Goal: Information Seeking & Learning: Understand process/instructions

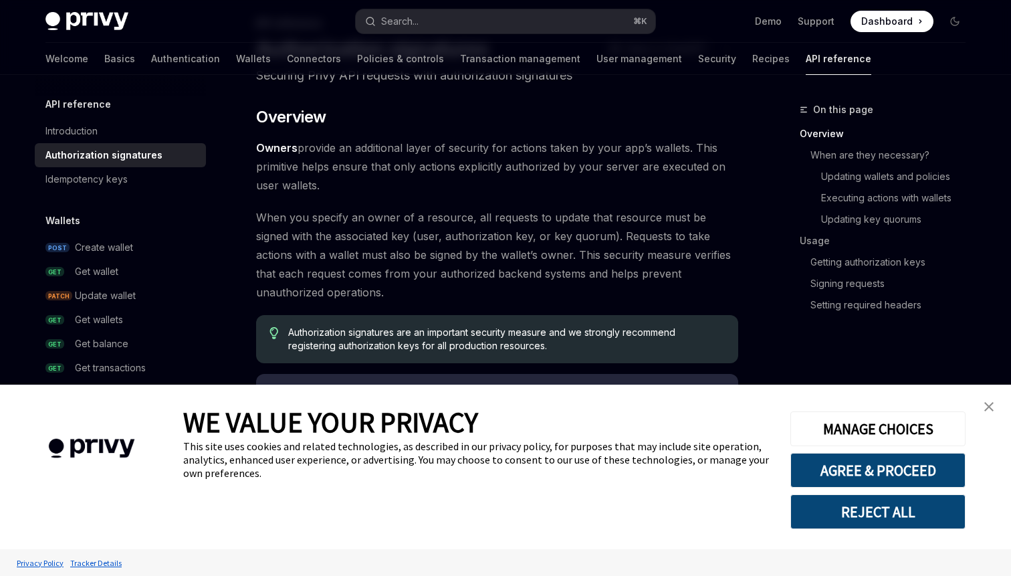
scroll to position [100, 0]
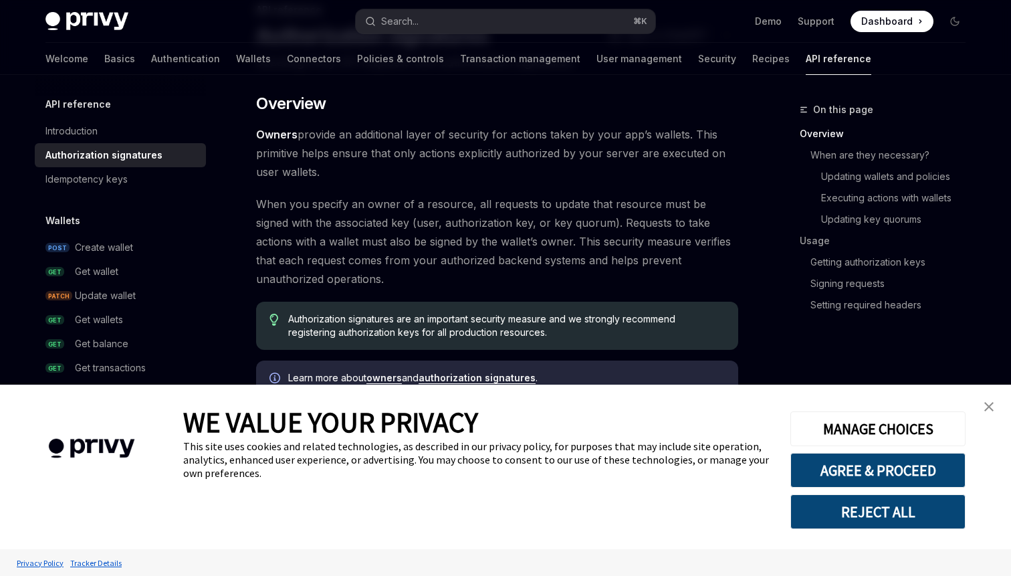
click at [987, 405] on img "close banner" at bounding box center [988, 406] width 9 height 9
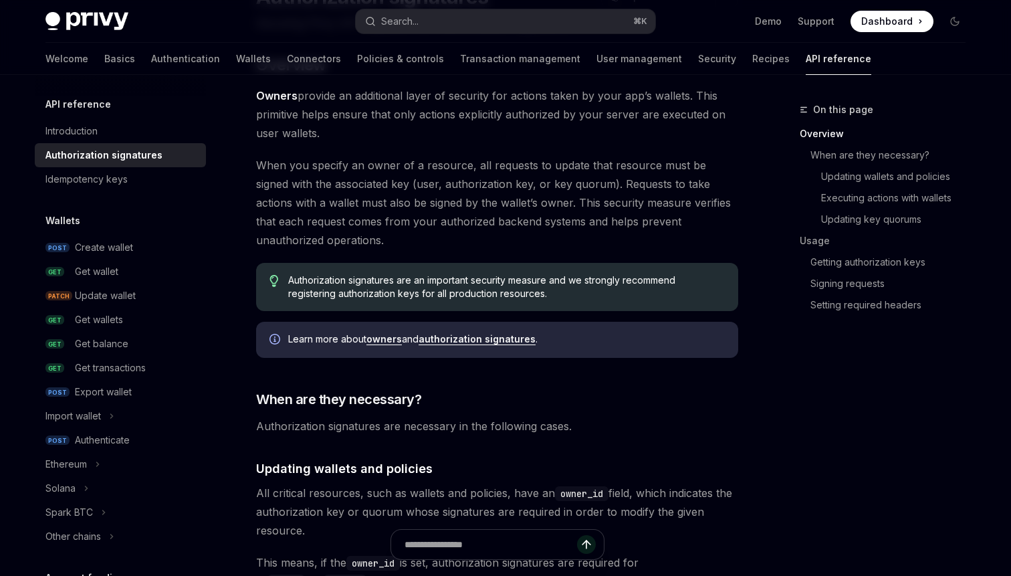
scroll to position [0, 0]
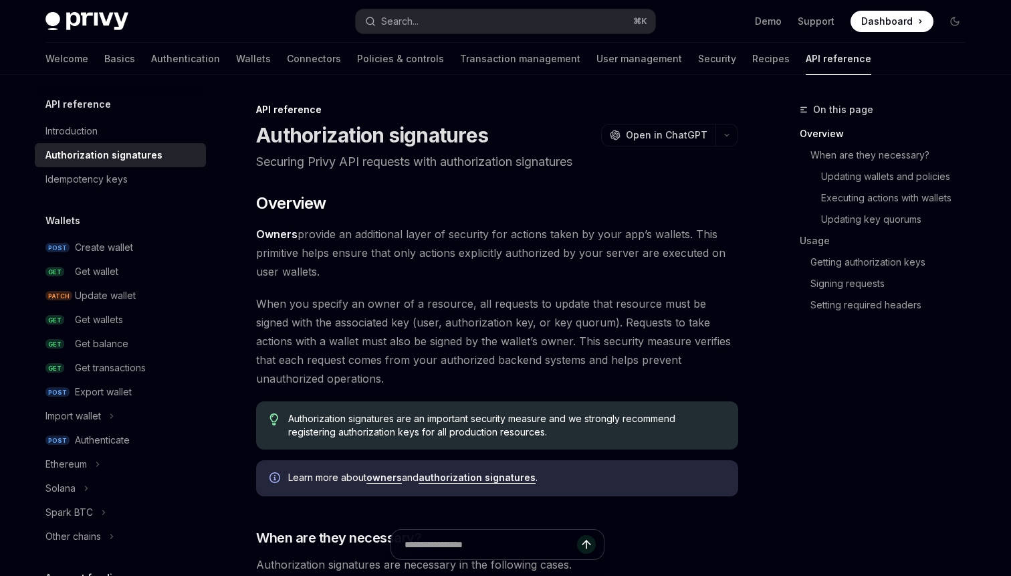
click at [466, 246] on span "Owners provide an additional layer of security for actions taken by your app’s …" at bounding box center [497, 253] width 482 height 56
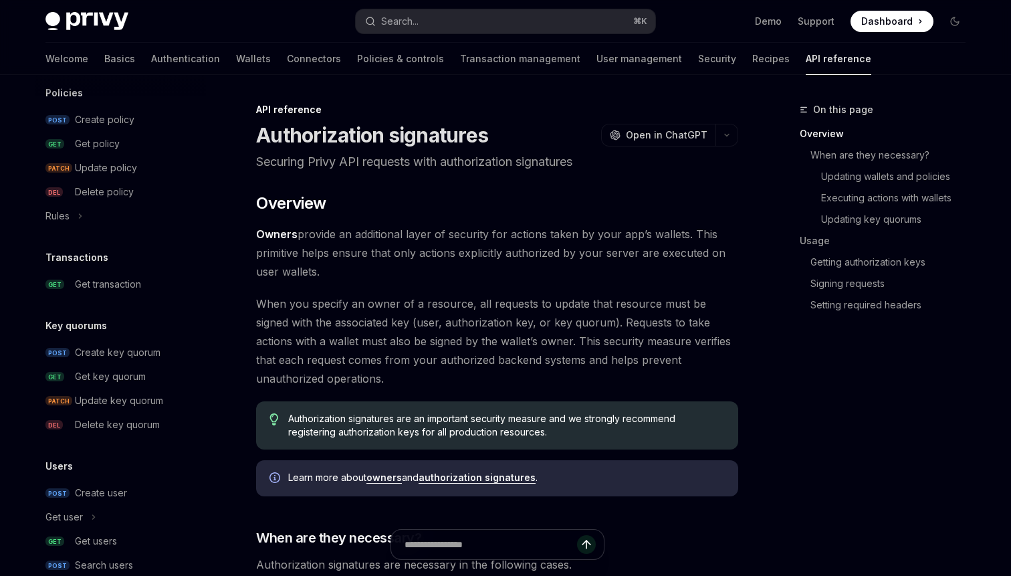
click at [503, 337] on span "When you specify an owner of a resource, all requests to update that resource m…" at bounding box center [497, 341] width 482 height 94
click at [555, 323] on span "When you specify an owner of a resource, all requests to update that resource m…" at bounding box center [497, 341] width 482 height 94
click at [563, 342] on span "When you specify an owner of a resource, all requests to update that resource m…" at bounding box center [497, 341] width 482 height 94
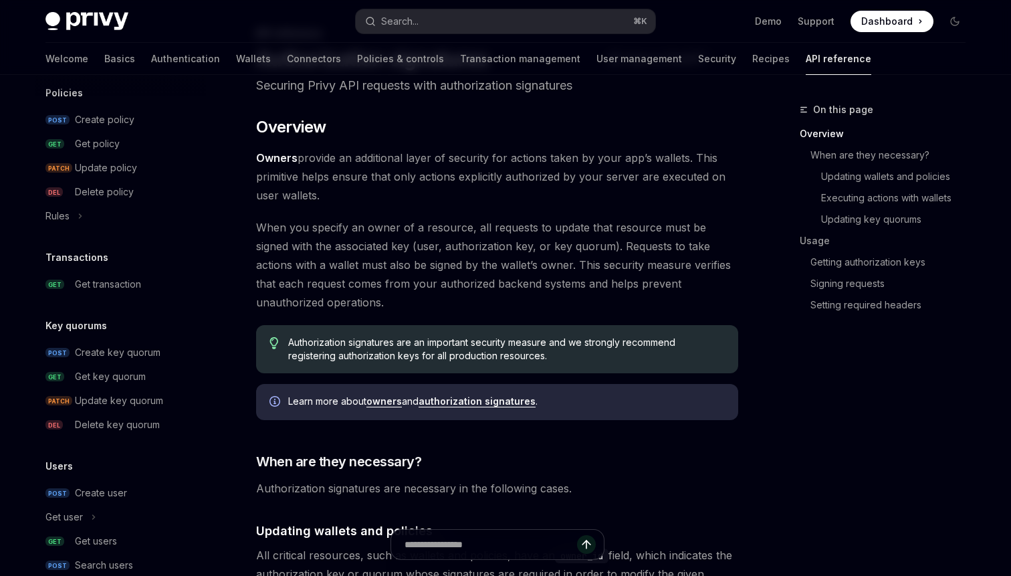
scroll to position [64, 0]
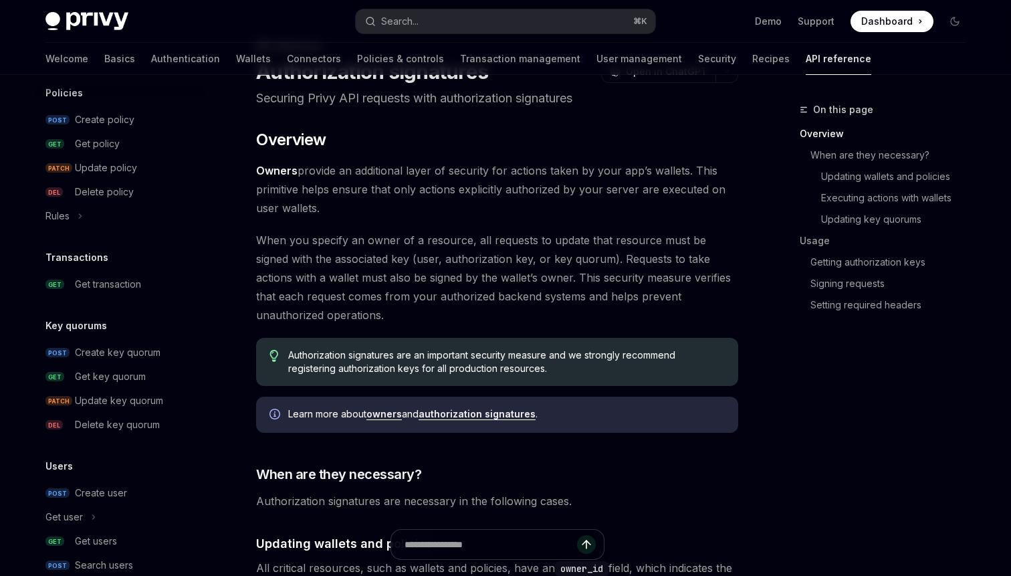
click at [435, 298] on span "When you specify an owner of a resource, all requests to update that resource m…" at bounding box center [497, 278] width 482 height 94
click at [88, 354] on div "Create key quorum" at bounding box center [118, 352] width 86 height 16
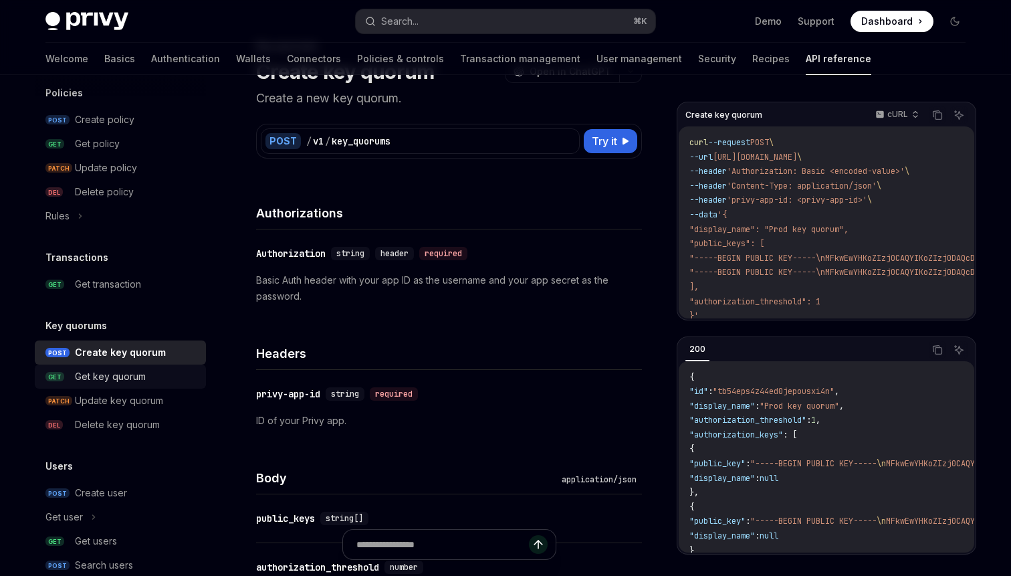
click at [88, 376] on div "Get key quorum" at bounding box center [110, 376] width 71 height 16
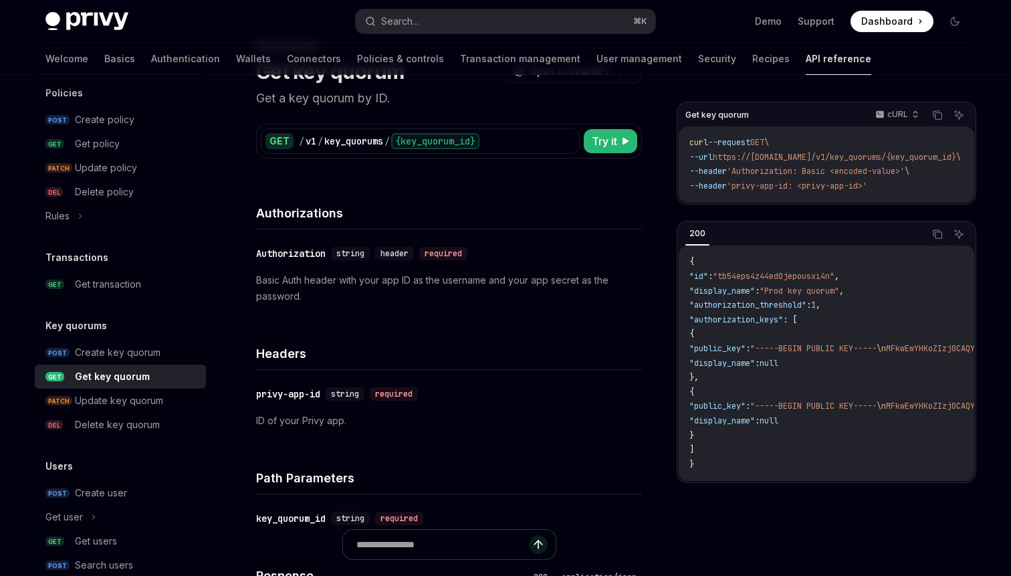
click at [74, 326] on h5 "Key quorums" at bounding box center [76, 326] width 62 height 16
click at [94, 351] on div "Create key quorum" at bounding box center [118, 352] width 86 height 16
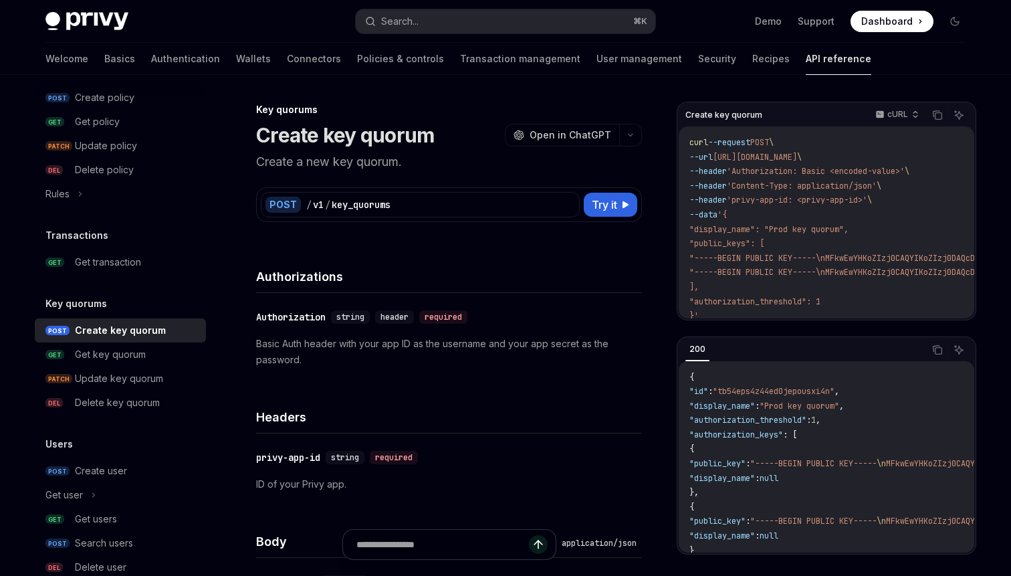
scroll to position [765, 0]
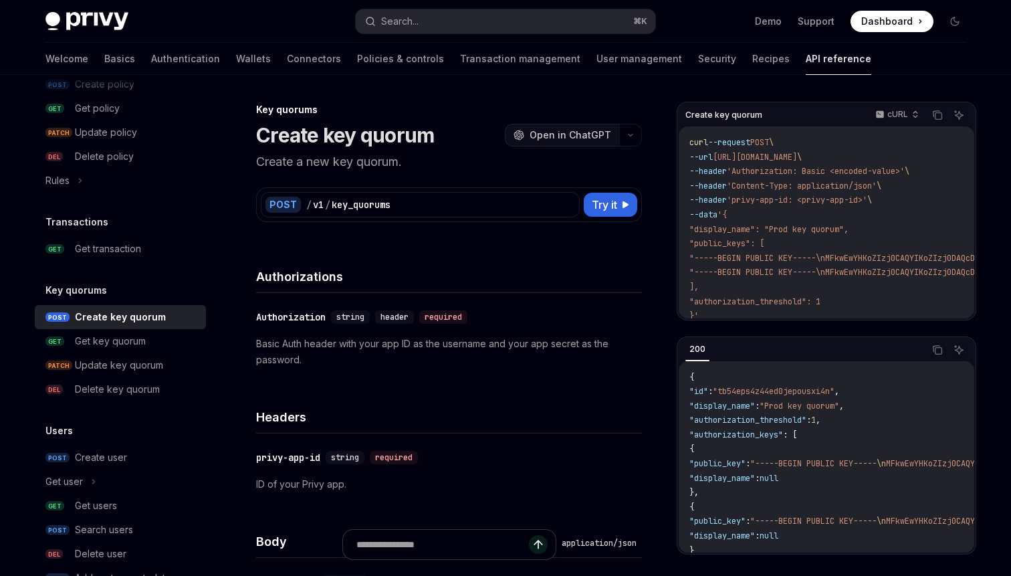
click at [569, 129] on span "Open in ChatGPT" at bounding box center [570, 134] width 82 height 13
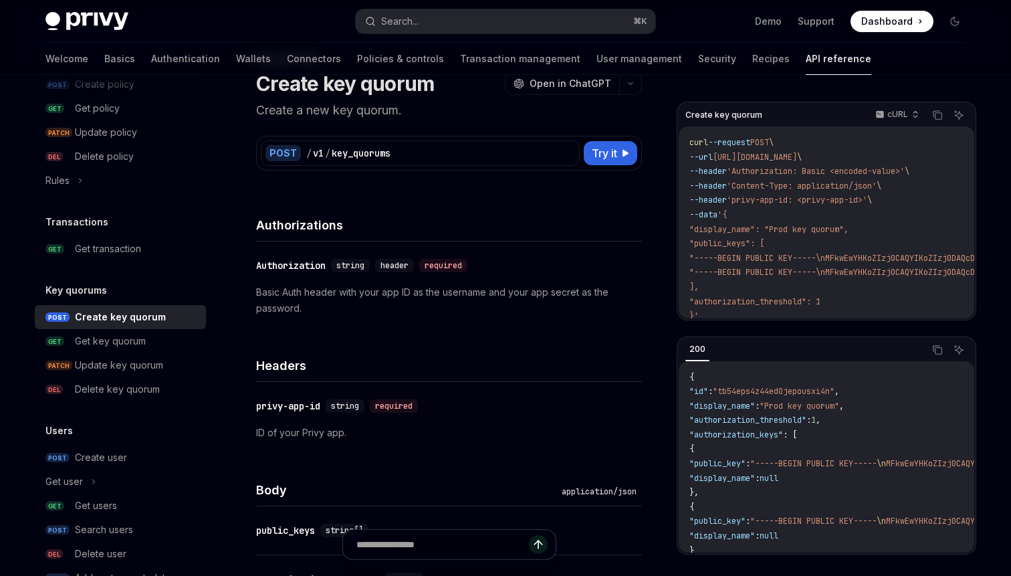
scroll to position [59, 0]
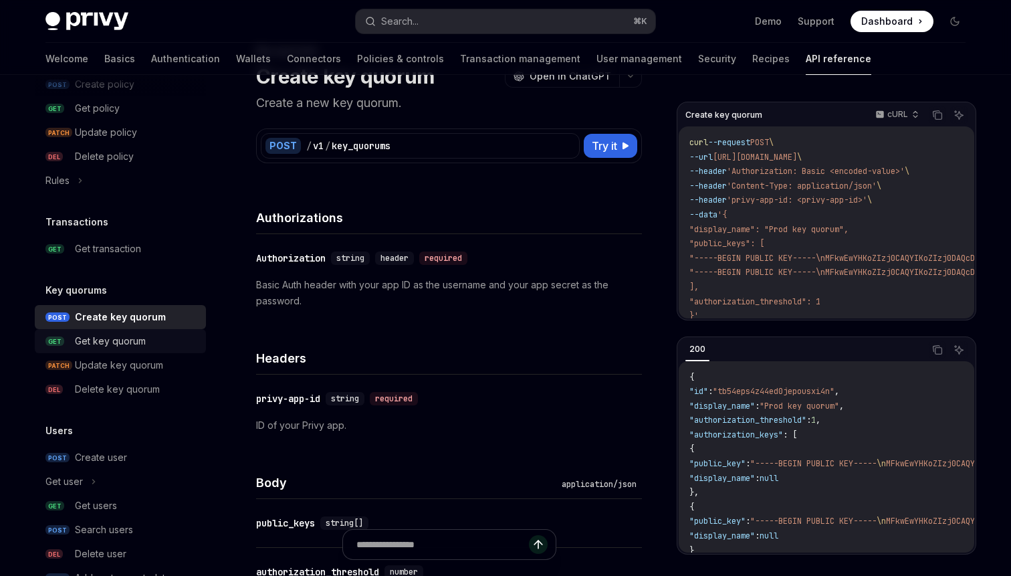
click at [130, 342] on div "Get key quorum" at bounding box center [110, 341] width 71 height 16
type textarea "*"
